Goal: Task Accomplishment & Management: Manage account settings

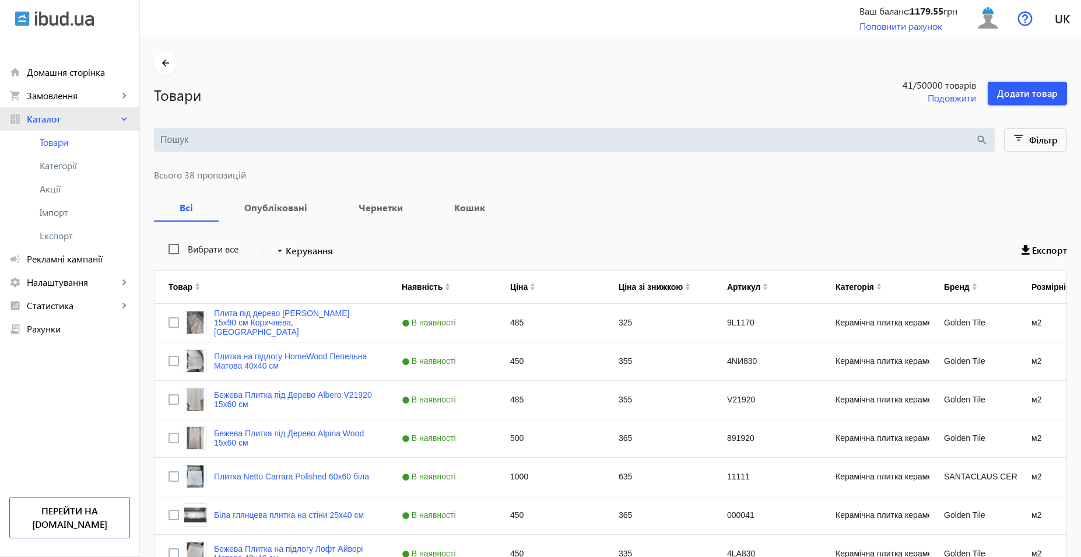
click at [68, 118] on span "Каталог" at bounding box center [73, 119] width 92 height 12
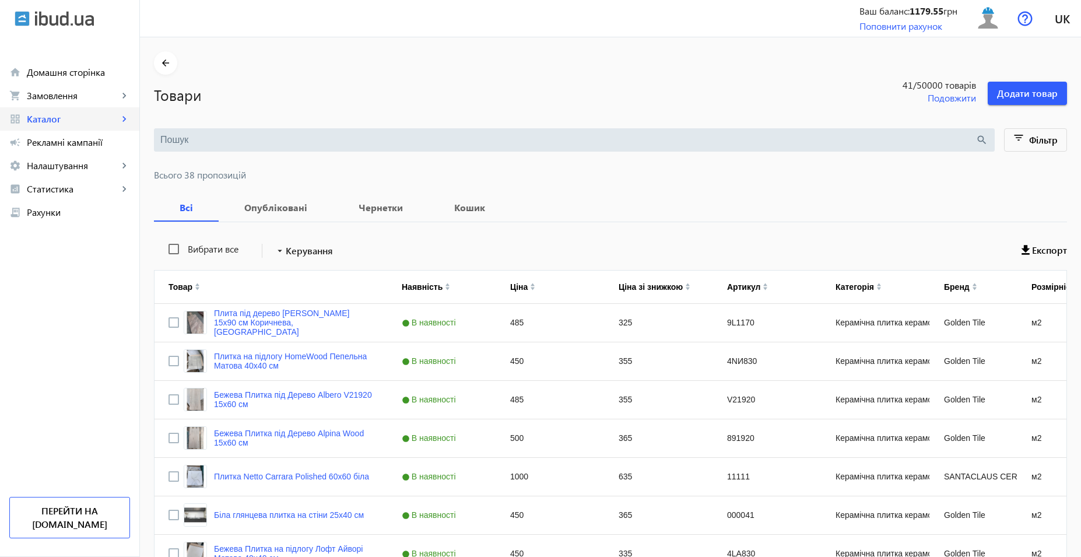
click at [67, 120] on span "Каталог" at bounding box center [73, 119] width 92 height 12
click at [0, 0] on link "Товари" at bounding box center [0, 0] width 0 height 0
